Goal: Complete application form

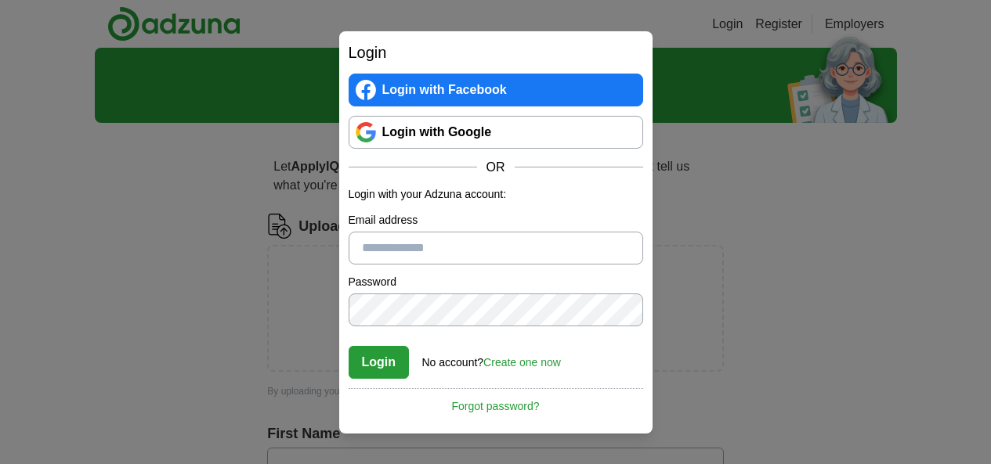
click at [489, 122] on link "Login with Google" at bounding box center [495, 132] width 294 height 33
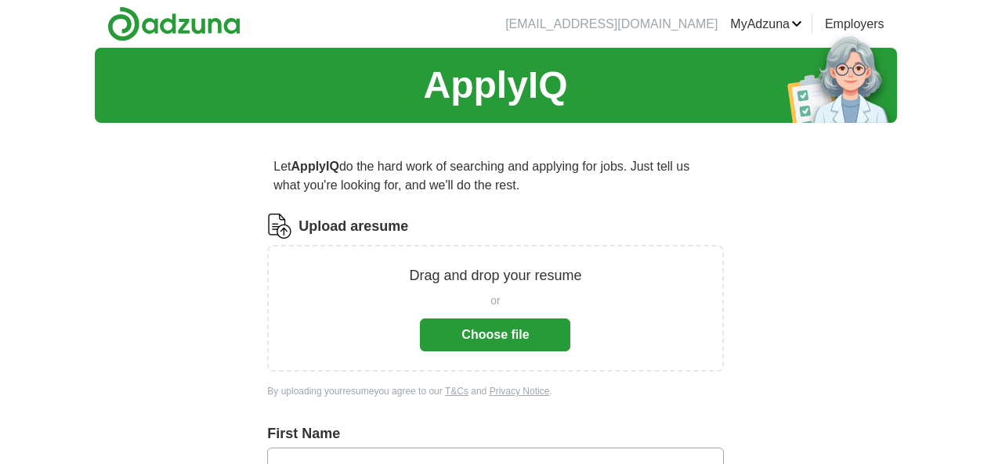
scroll to position [235, 0]
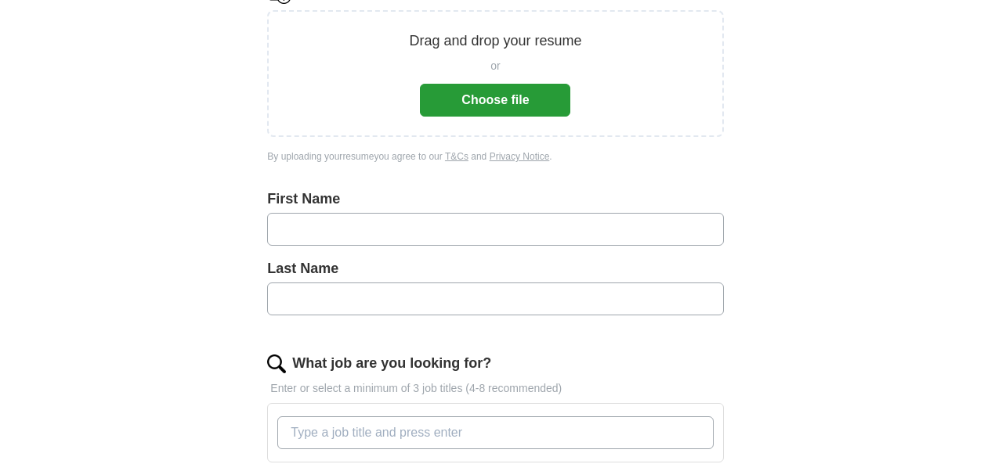
click at [473, 103] on button "Choose file" at bounding box center [495, 100] width 150 height 33
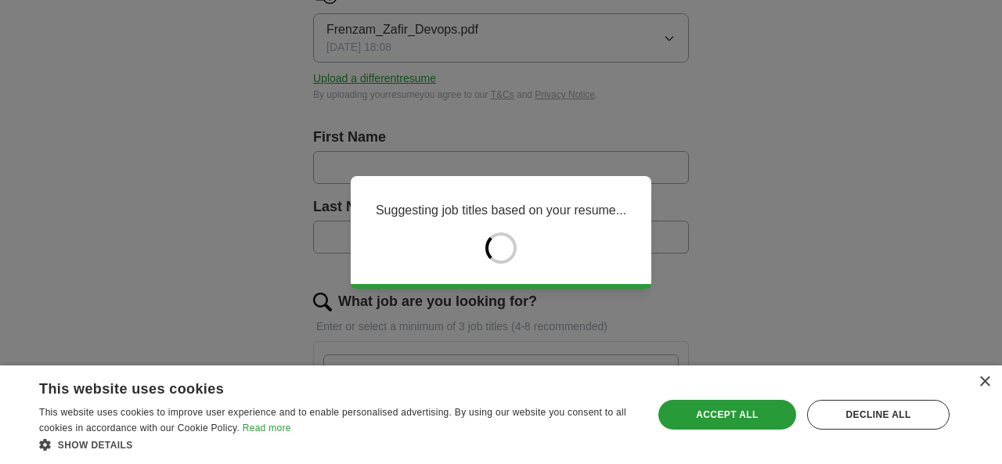
type input "*******"
type input "*****"
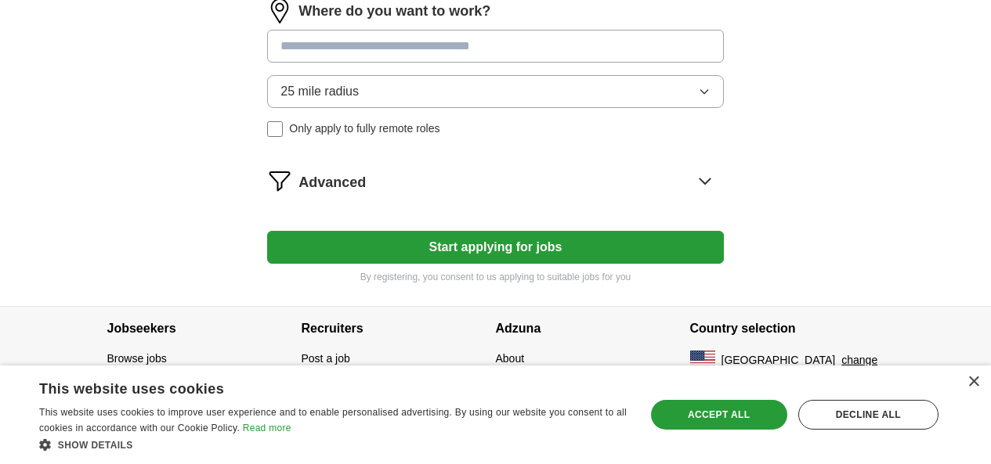
click at [548, 251] on button "Start applying for jobs" at bounding box center [495, 247] width 456 height 33
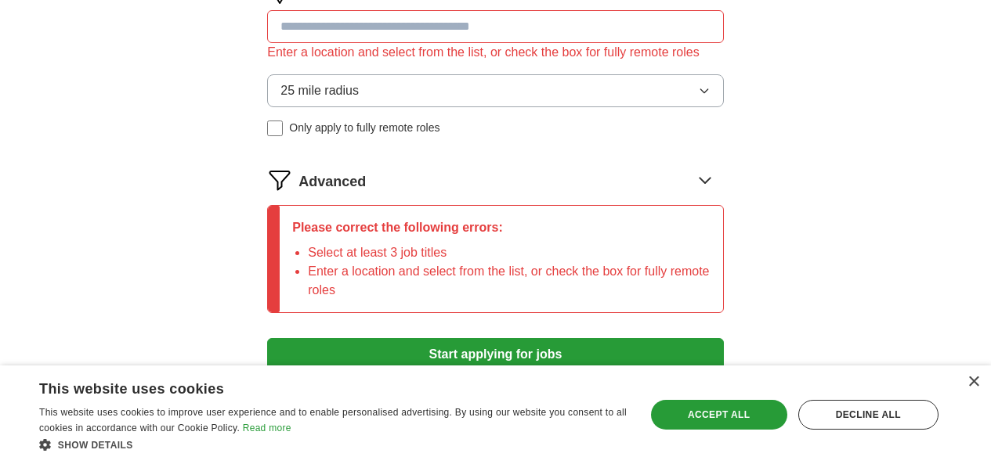
scroll to position [940, 0]
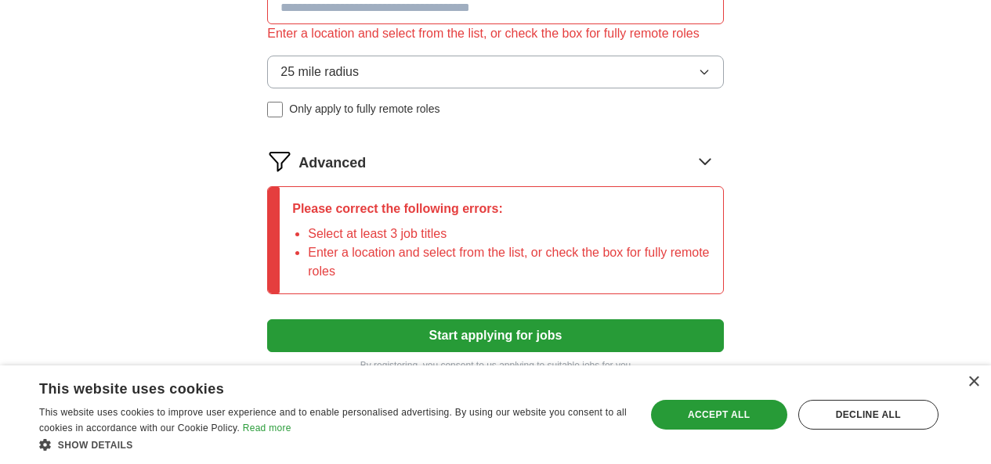
click at [435, 24] on input at bounding box center [495, 7] width 456 height 33
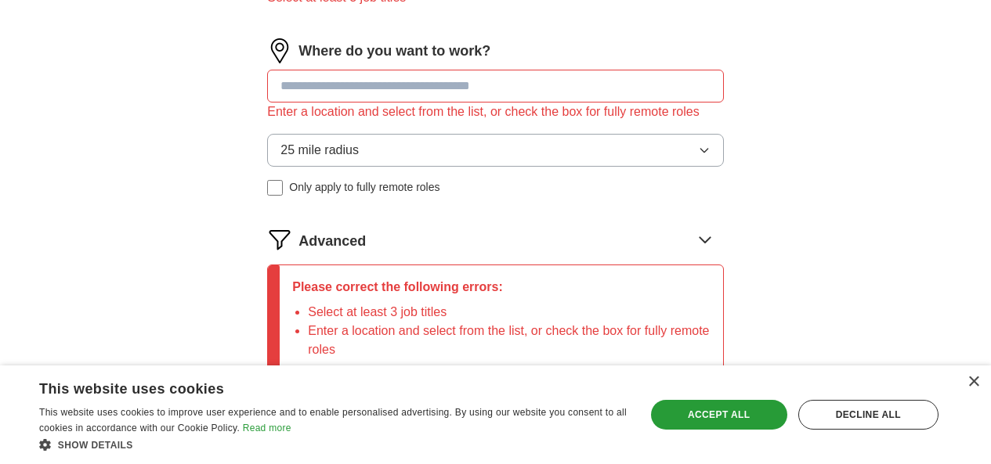
click at [431, 103] on input at bounding box center [495, 86] width 456 height 33
type input "*"
type input "****"
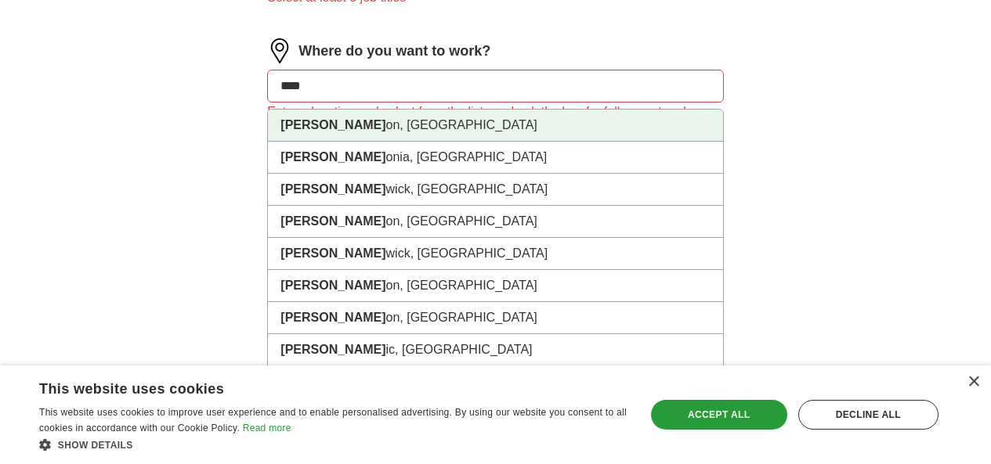
click at [393, 142] on li "[PERSON_NAME] on, [GEOGRAPHIC_DATA]" at bounding box center [495, 126] width 454 height 32
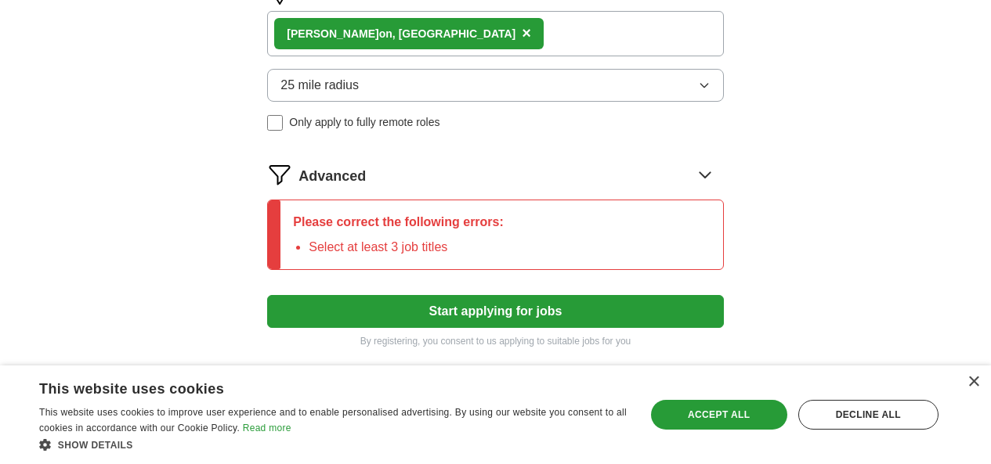
scroll to position [940, 0]
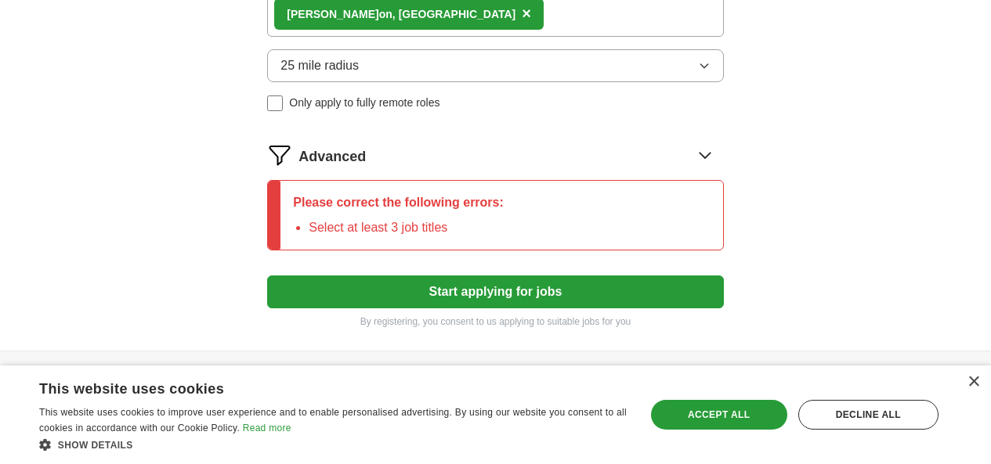
click at [489, 309] on button "Start applying for jobs" at bounding box center [495, 292] width 456 height 33
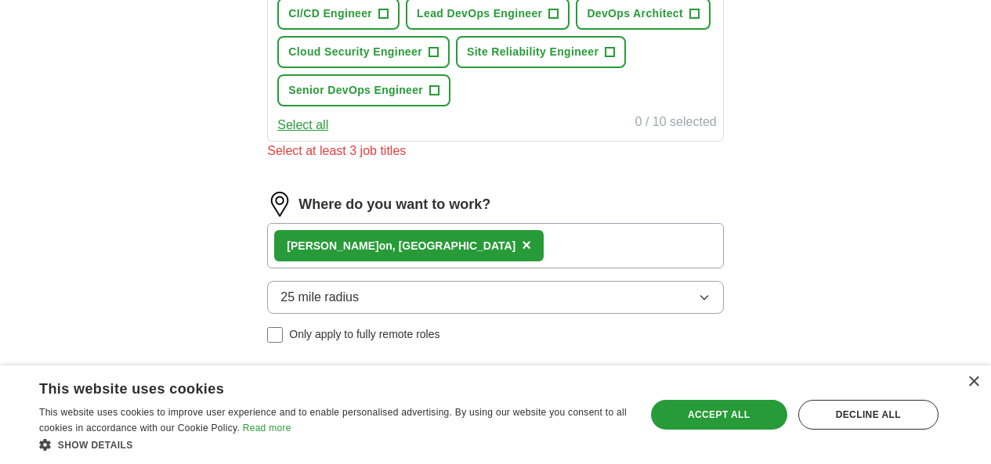
scroll to position [626, 0]
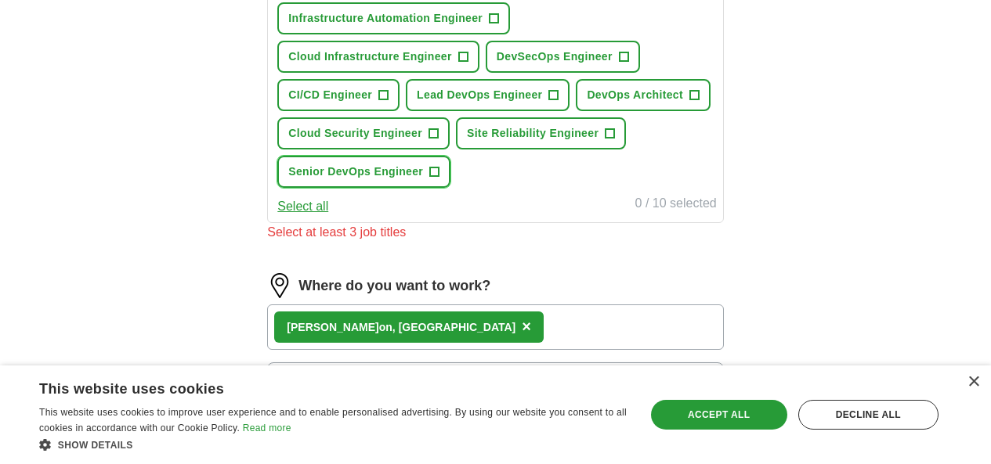
click at [388, 180] on span "Senior DevOps Engineer" at bounding box center [355, 172] width 135 height 16
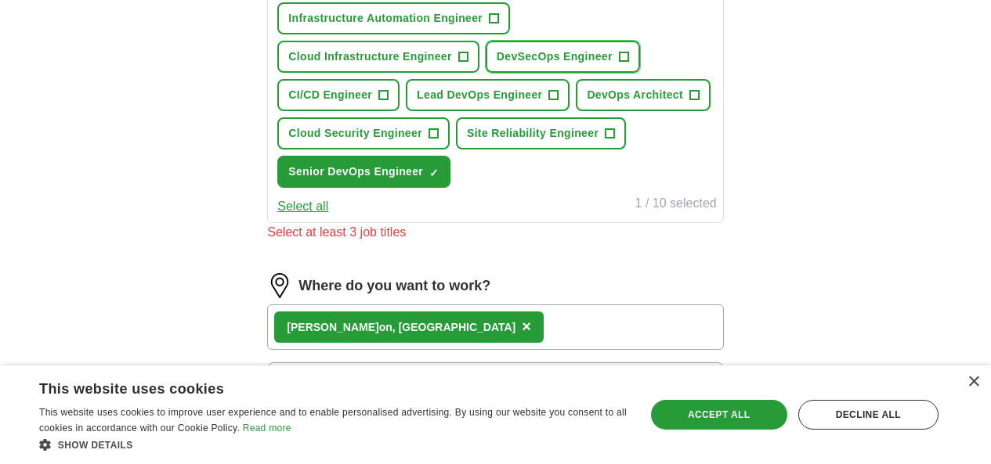
click at [496, 65] on span "DevSecOps Engineer" at bounding box center [554, 57] width 116 height 16
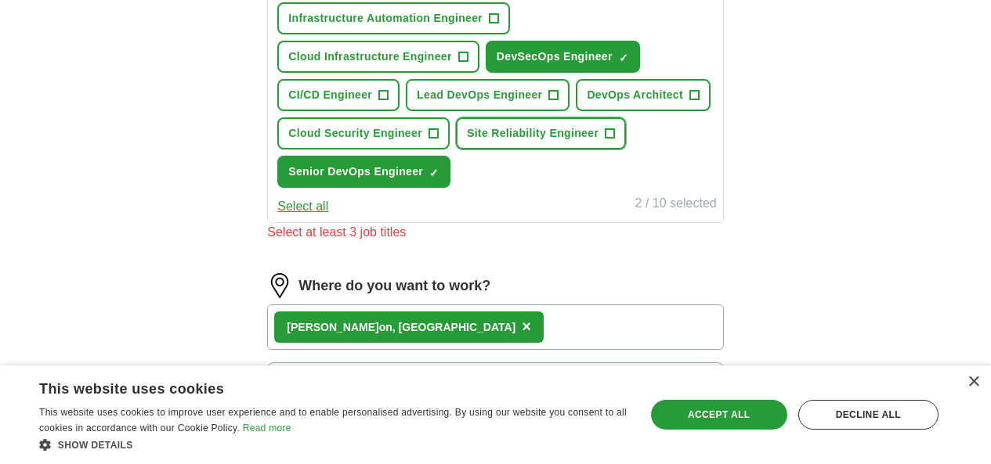
click at [545, 150] on button "Site Reliability Engineer +" at bounding box center [541, 133] width 170 height 32
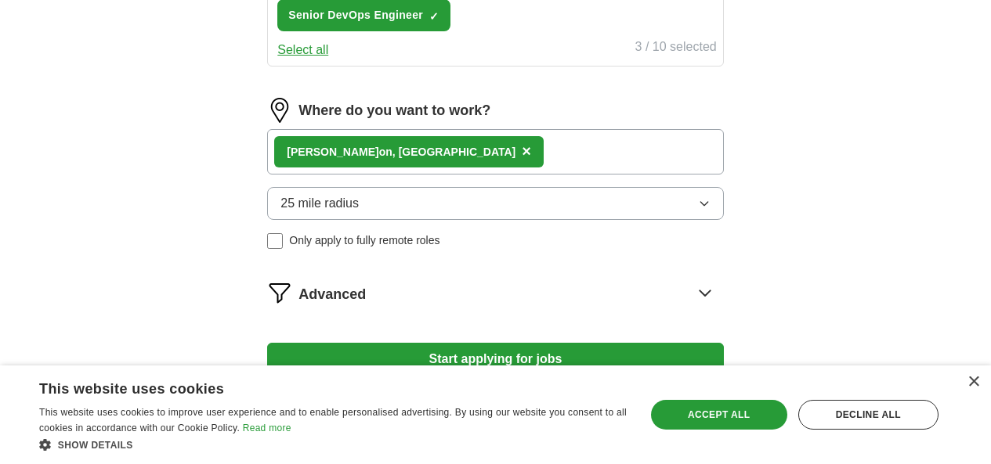
scroll to position [933, 0]
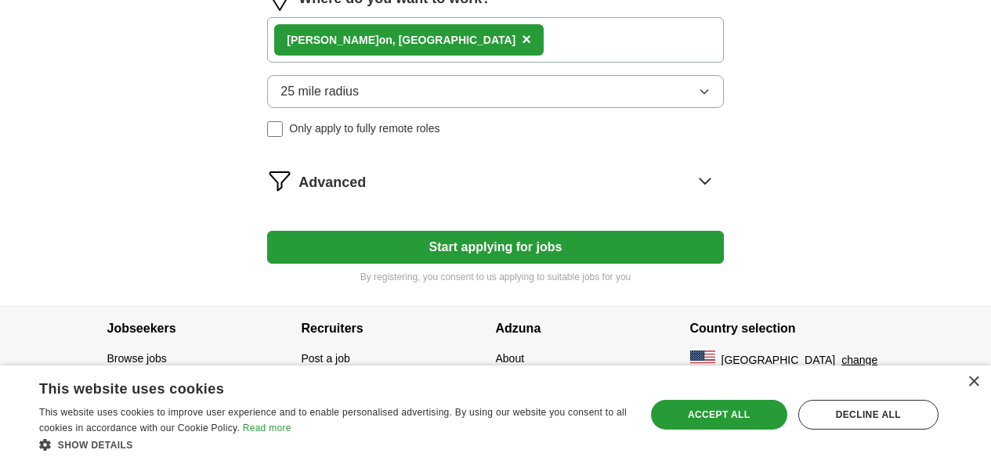
click at [630, 244] on button "Start applying for jobs" at bounding box center [495, 247] width 456 height 33
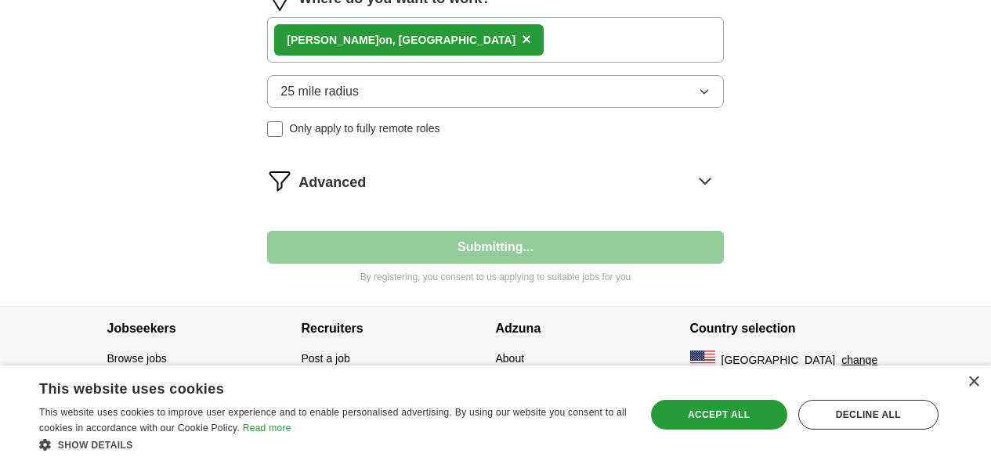
select select "**"
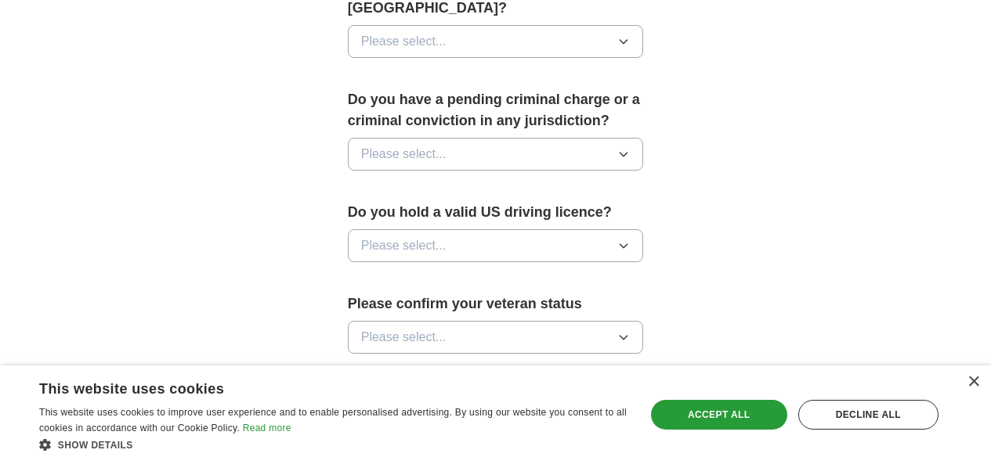
scroll to position [1146, 0]
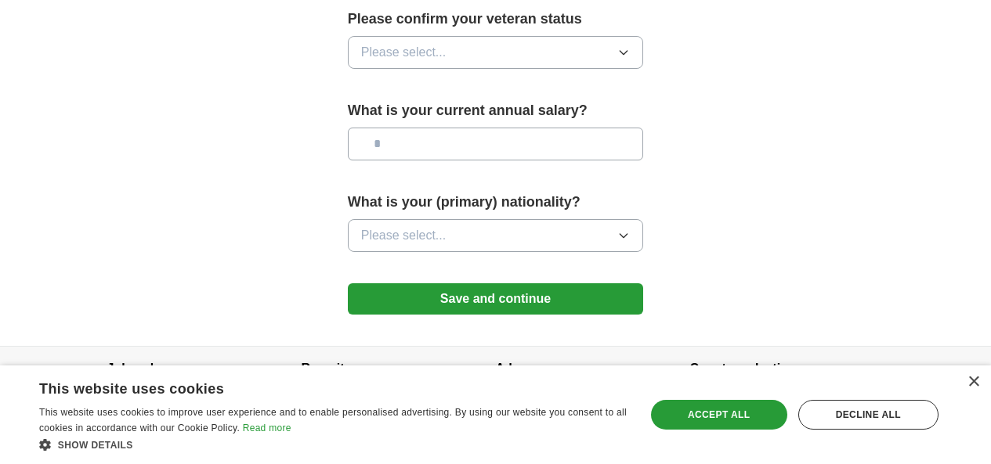
click at [516, 283] on button "Save and continue" at bounding box center [496, 298] width 296 height 31
